Goal: Task Accomplishment & Management: Manage account settings

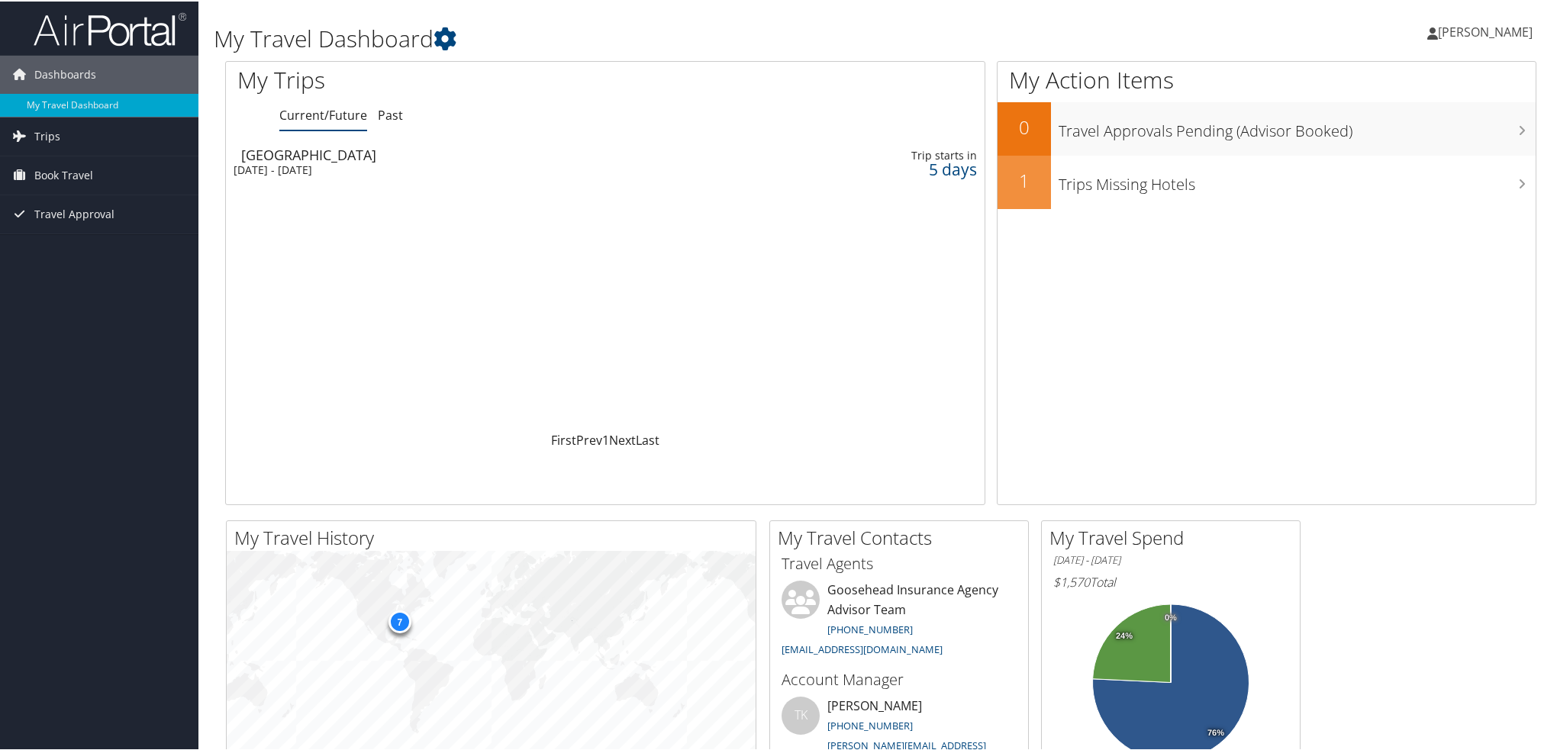
click at [294, 171] on div "Mon 6 Oct 2025 - Wed 8 Oct 2025" at bounding box center [466, 169] width 465 height 14
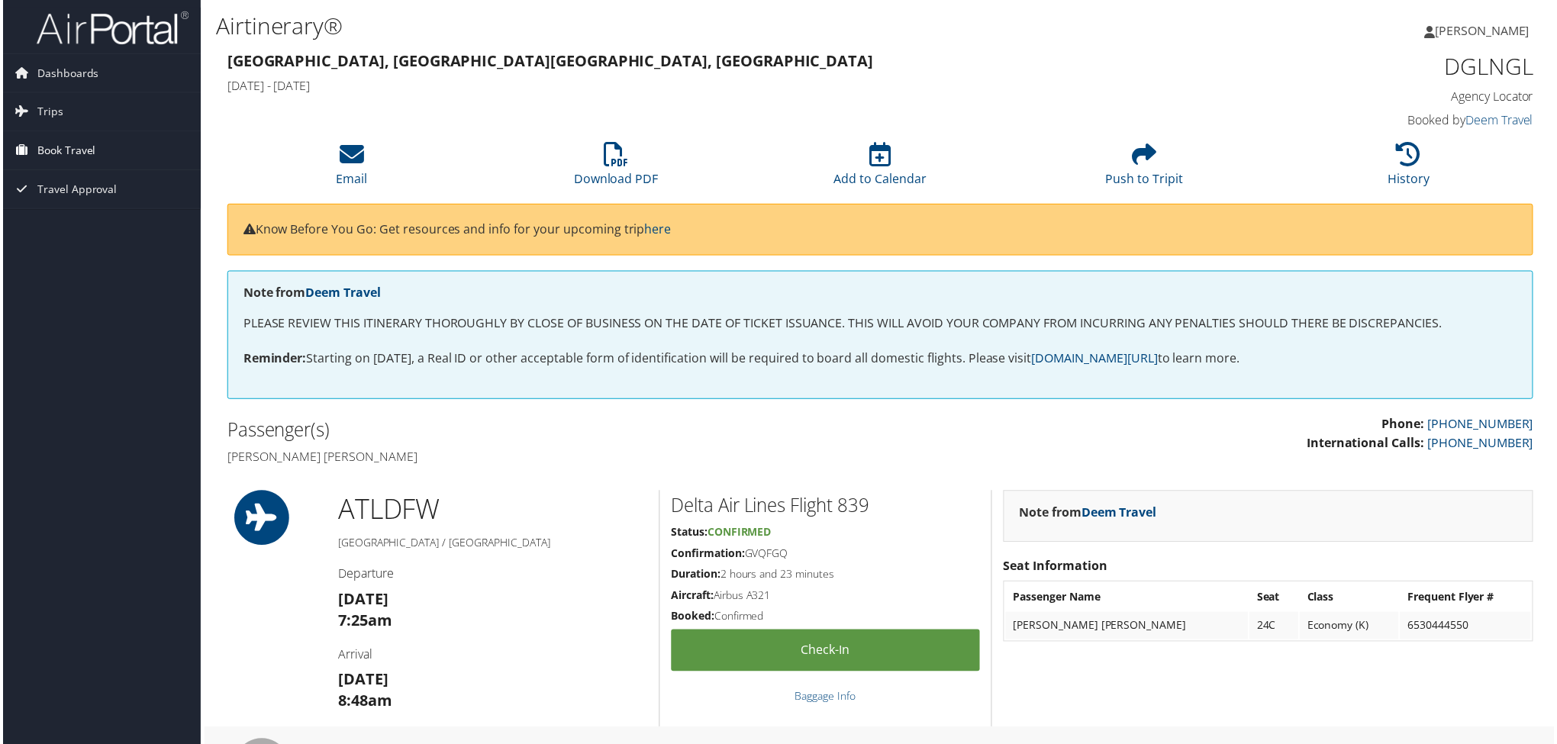
click at [71, 150] on span "Book Travel" at bounding box center [63, 151] width 59 height 38
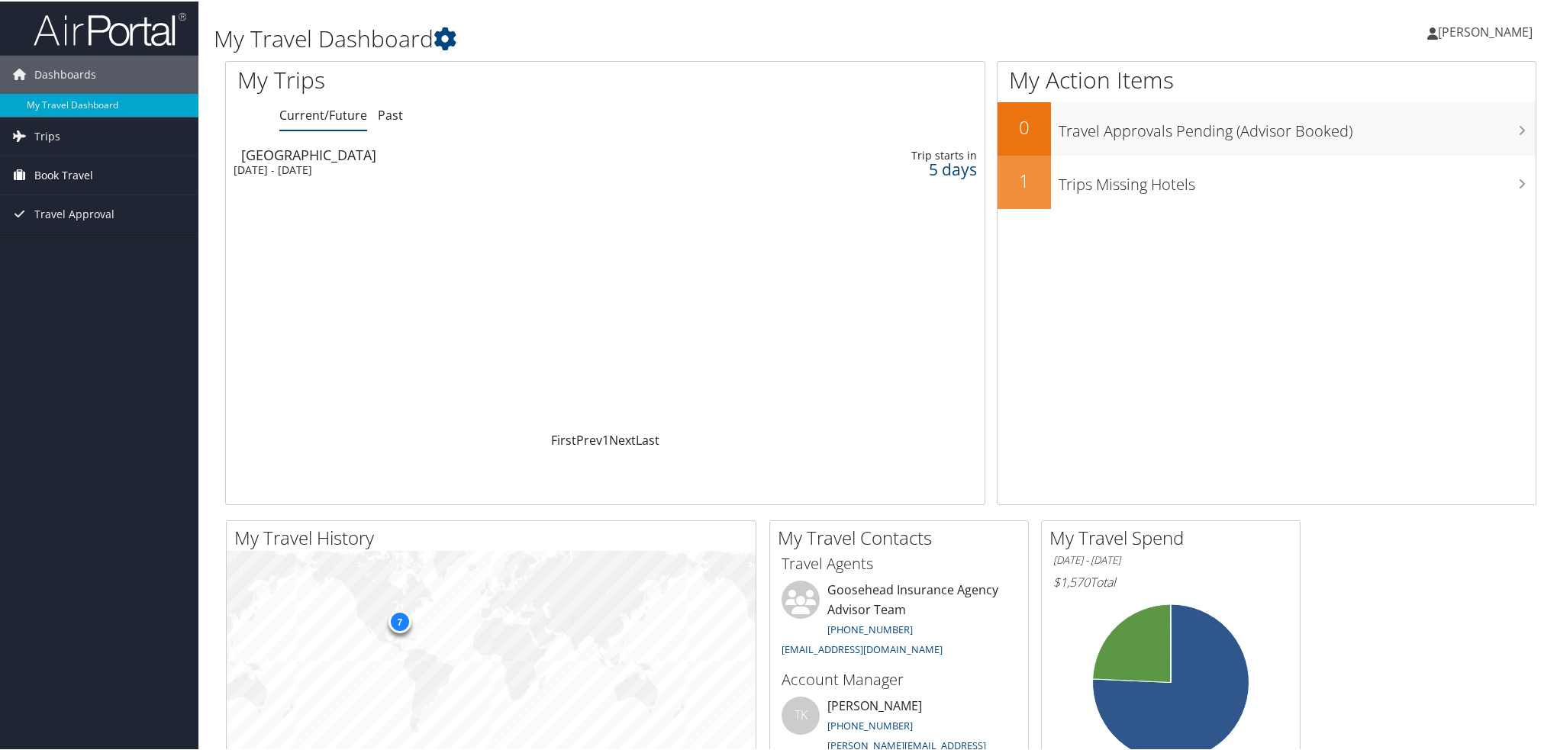
click at [70, 172] on span "Book Travel" at bounding box center [63, 174] width 59 height 38
click at [108, 250] on link "Book/Manage Online Trips" at bounding box center [99, 250] width 198 height 23
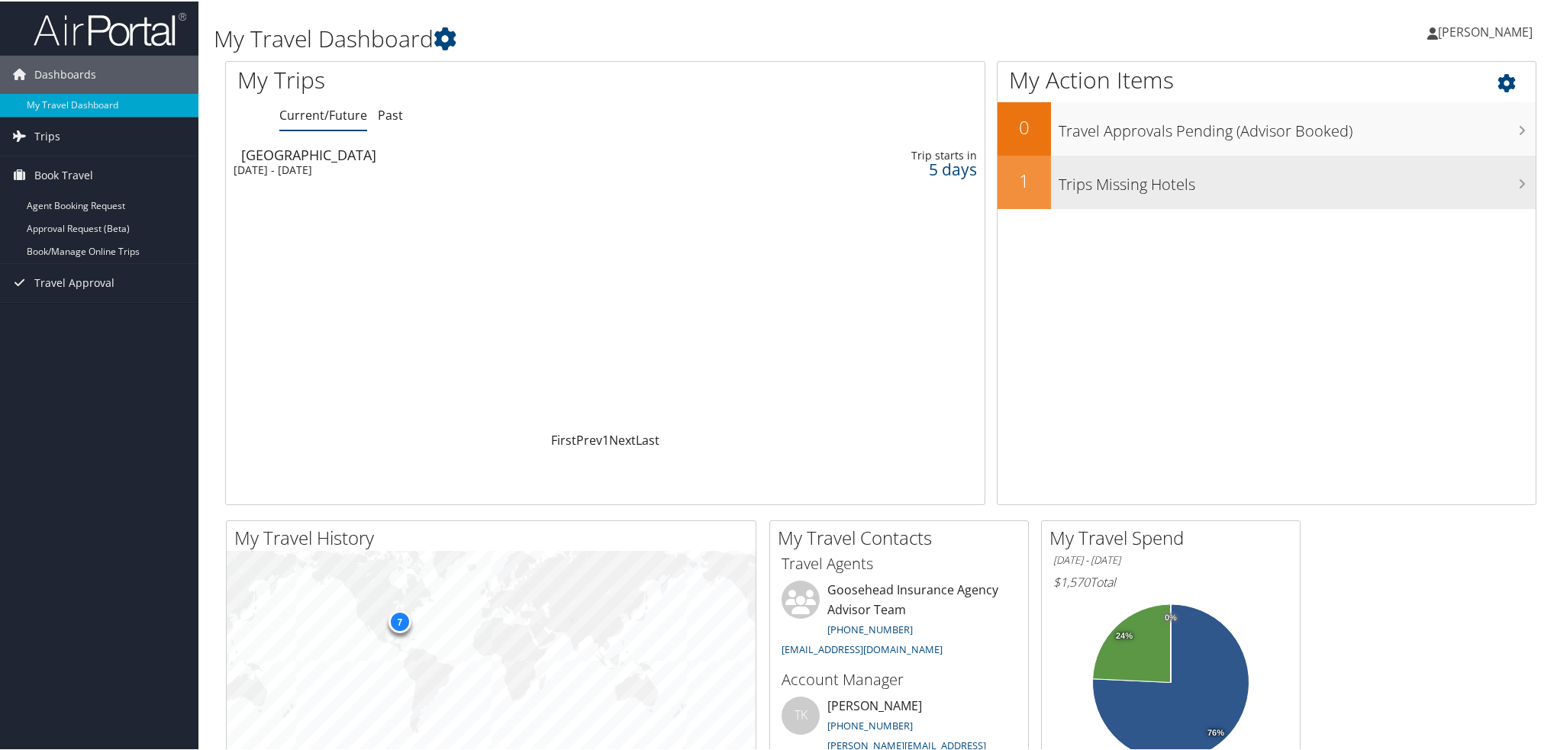
click at [1152, 201] on div "Trips Missing Hotels" at bounding box center [1293, 180] width 485 height 53
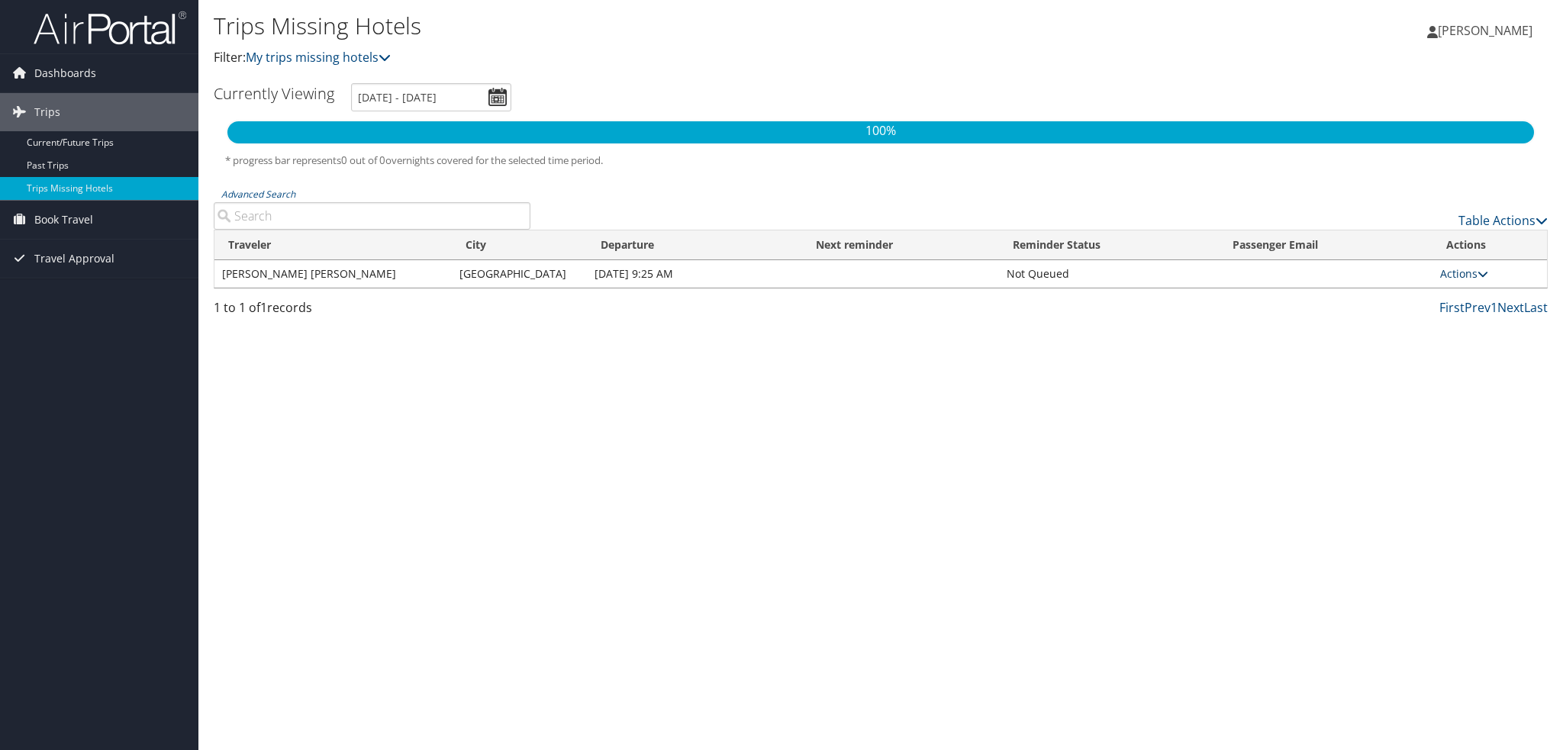
click at [1450, 272] on link "Actions" at bounding box center [1464, 273] width 48 height 15
click at [1445, 322] on link "View Itinerary" at bounding box center [1427, 322] width 105 height 26
